Goal: Navigation & Orientation: Find specific page/section

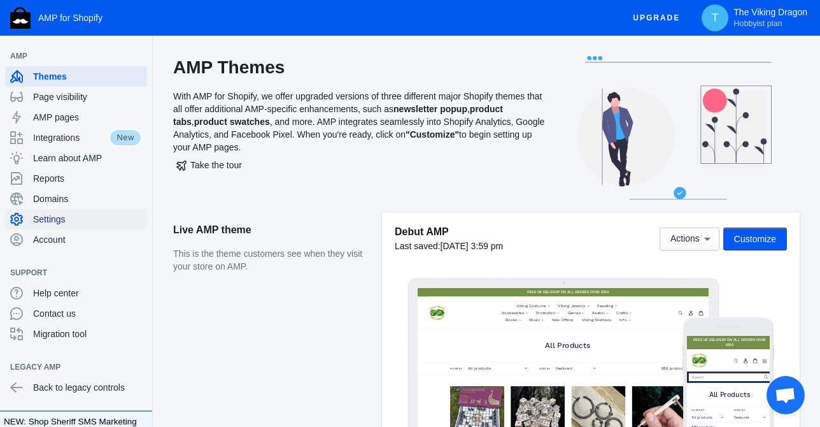
click at [59, 215] on span "Settings" at bounding box center [87, 219] width 109 height 13
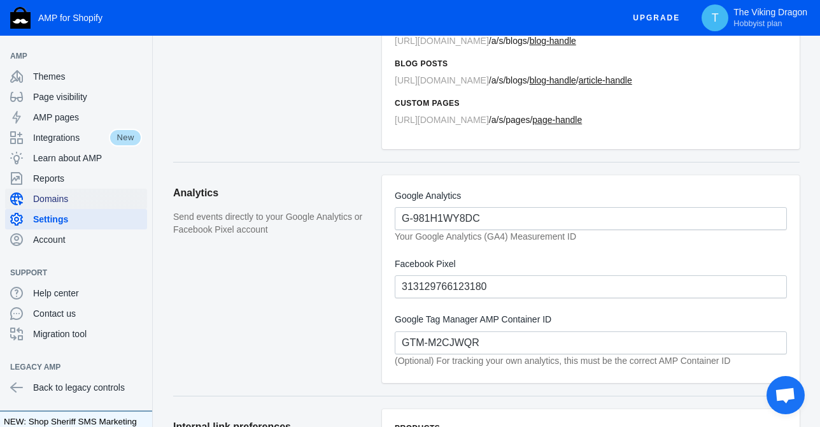
click at [60, 195] on span "Domains" at bounding box center [87, 198] width 109 height 13
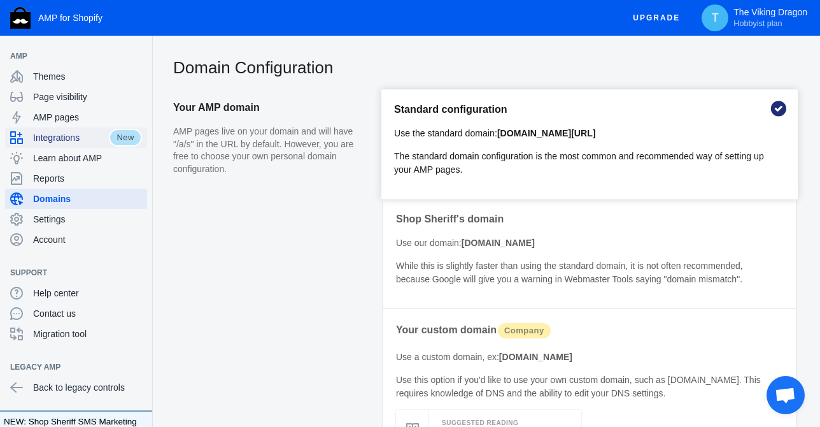
click at [66, 138] on span "Integrations" at bounding box center [71, 137] width 76 height 13
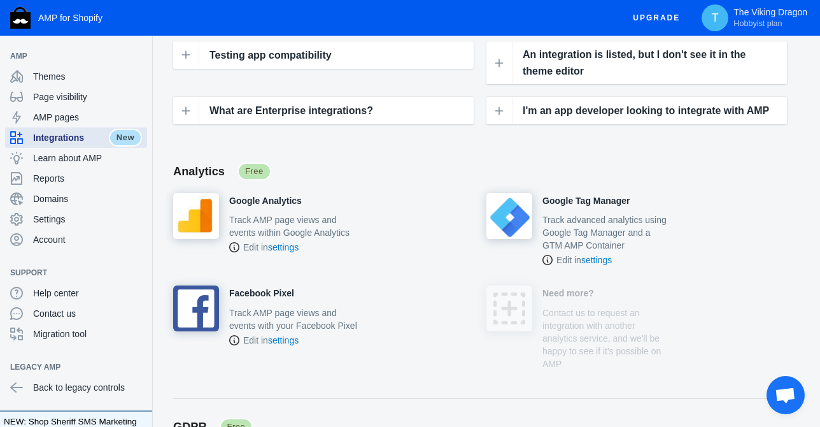
scroll to position [229, 0]
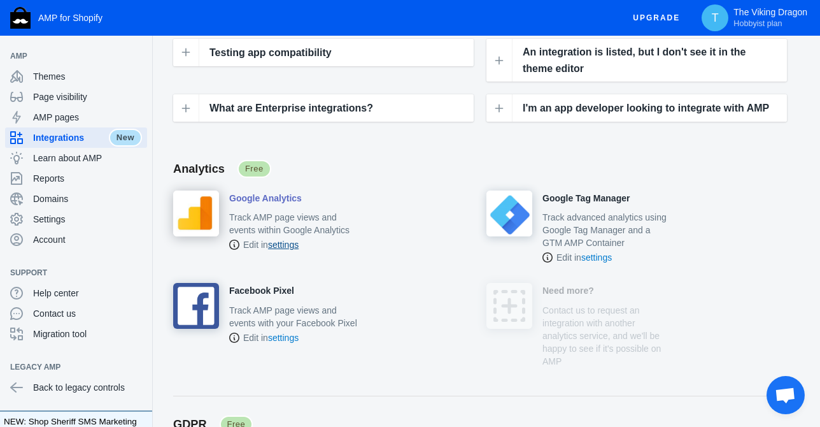
click at [288, 248] on link "settings" at bounding box center [283, 244] width 31 height 10
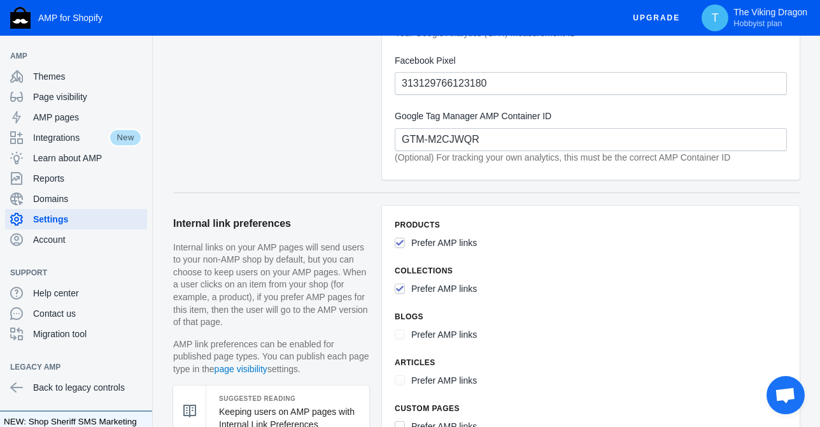
scroll to position [487, 0]
